Goal: Navigation & Orientation: Find specific page/section

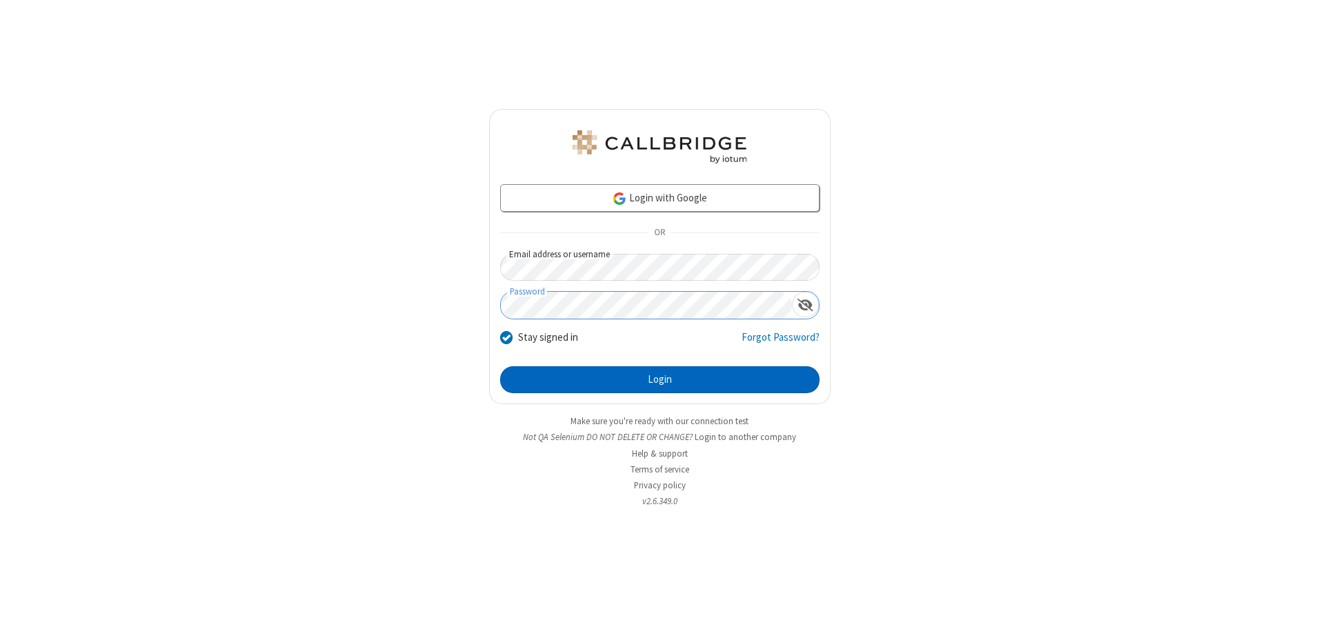
click at [659, 379] on button "Login" at bounding box center [659, 380] width 319 height 28
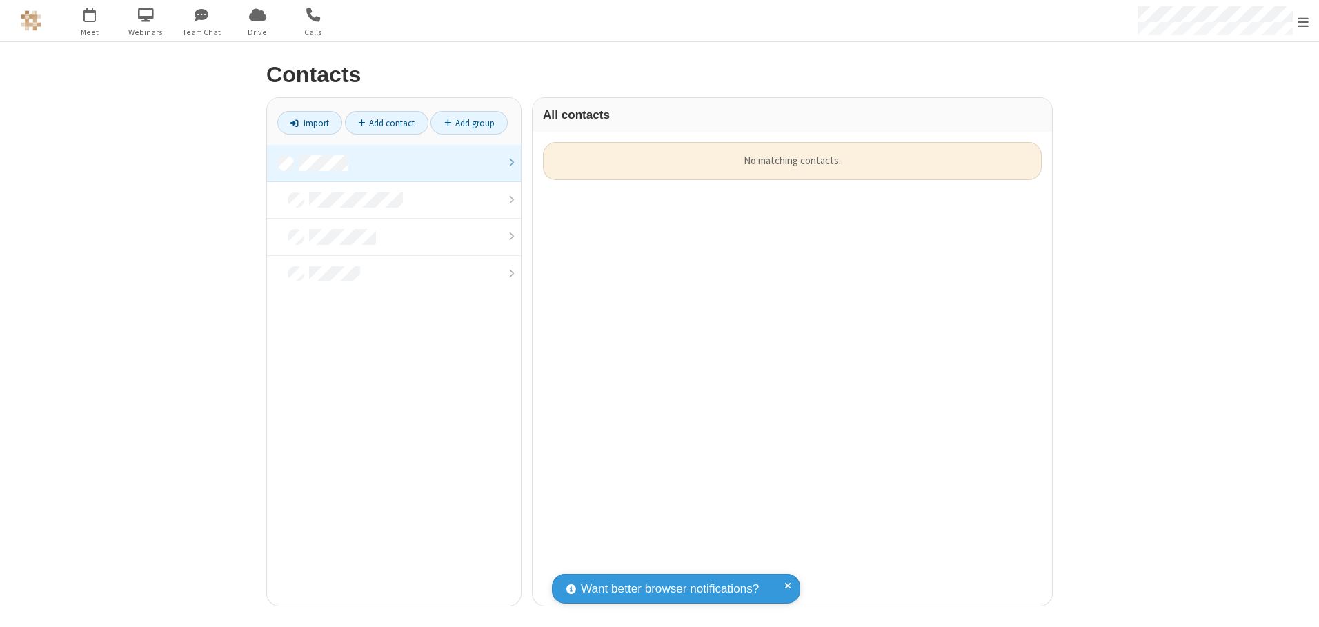
scroll to position [463, 509]
click at [394, 163] on link at bounding box center [394, 163] width 254 height 37
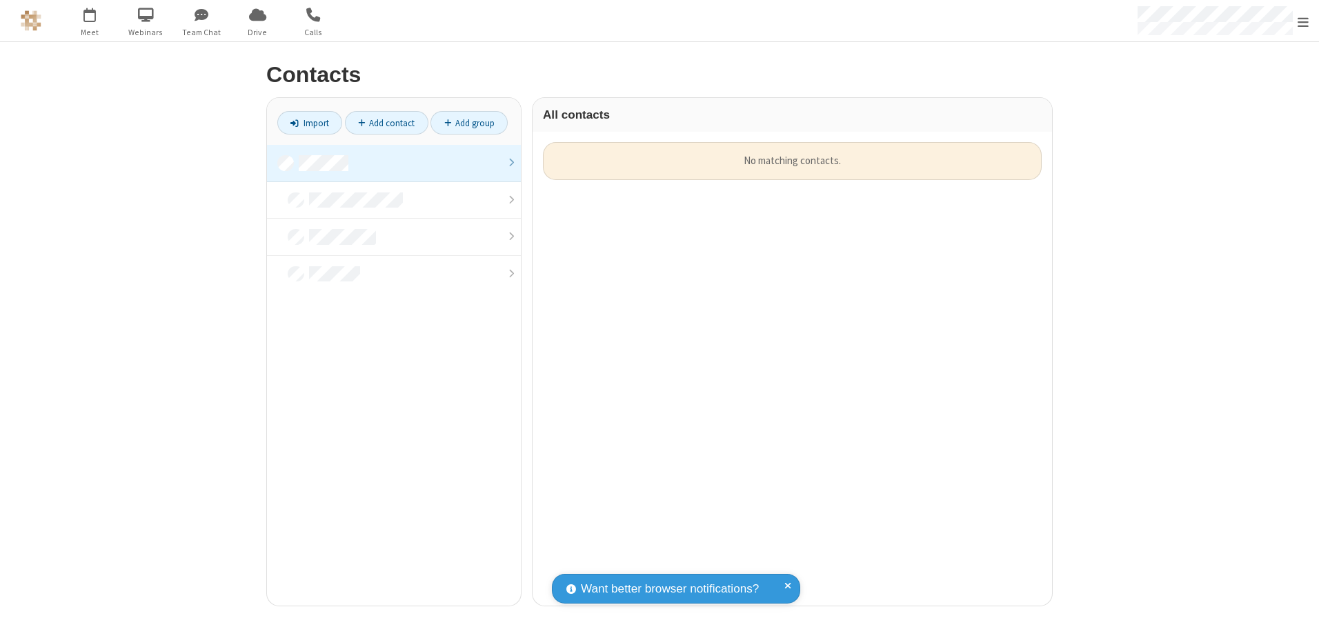
click at [394, 163] on link at bounding box center [394, 163] width 254 height 37
